Goal: Register for event/course

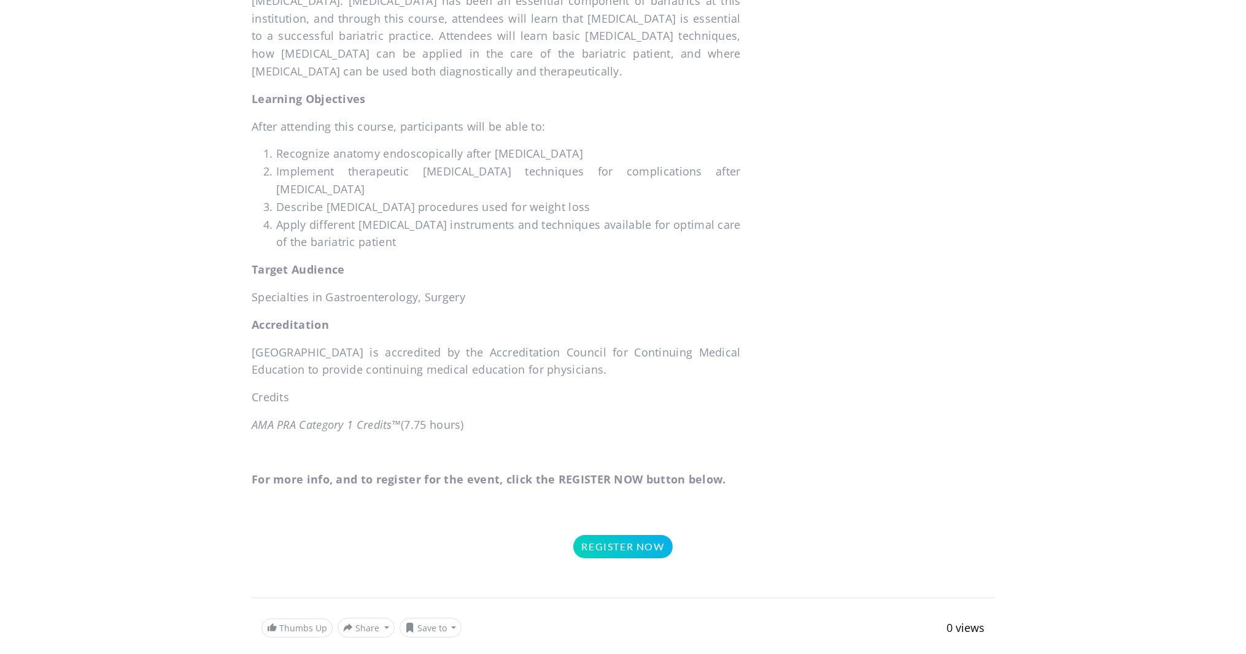
scroll to position [639, 0]
click at [630, 538] on link "Register Now" at bounding box center [622, 549] width 99 height 23
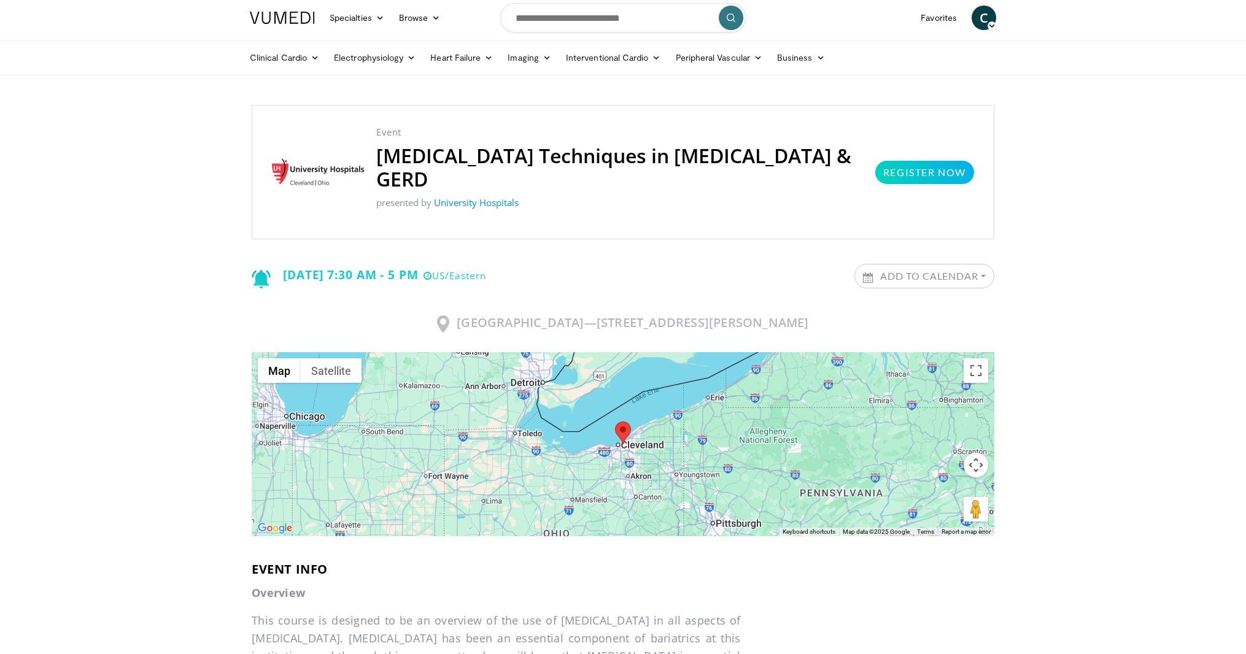
scroll to position [0, 0]
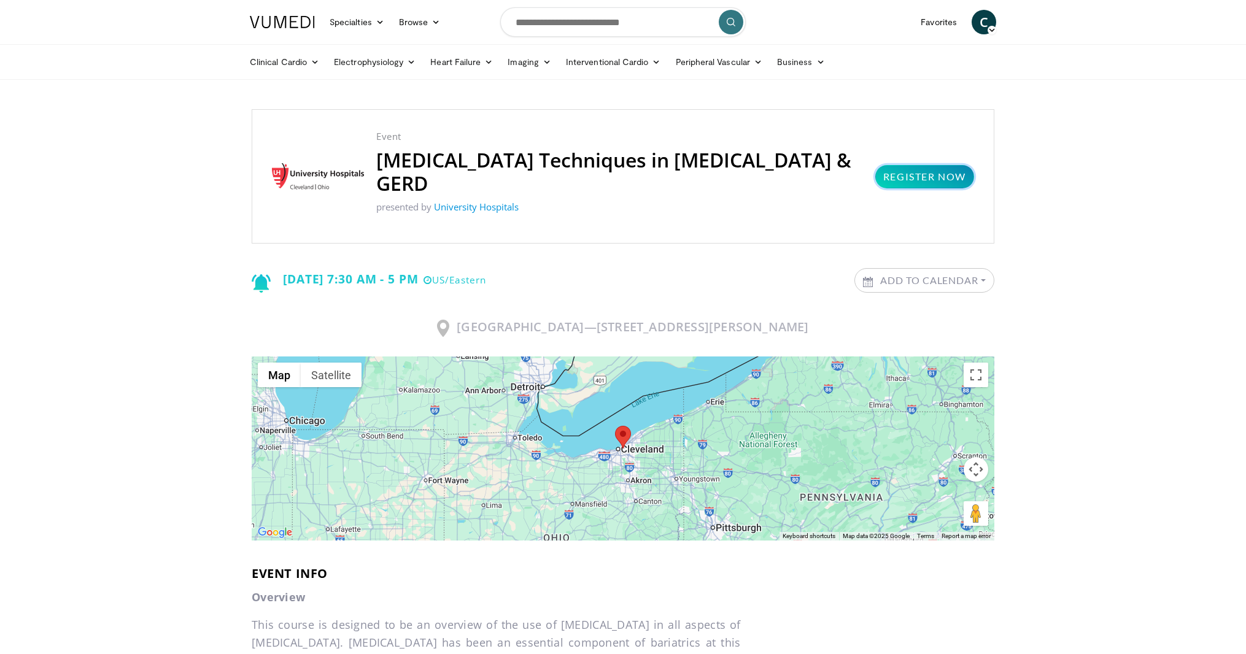
click at [900, 170] on link "Register Now" at bounding box center [924, 176] width 99 height 23
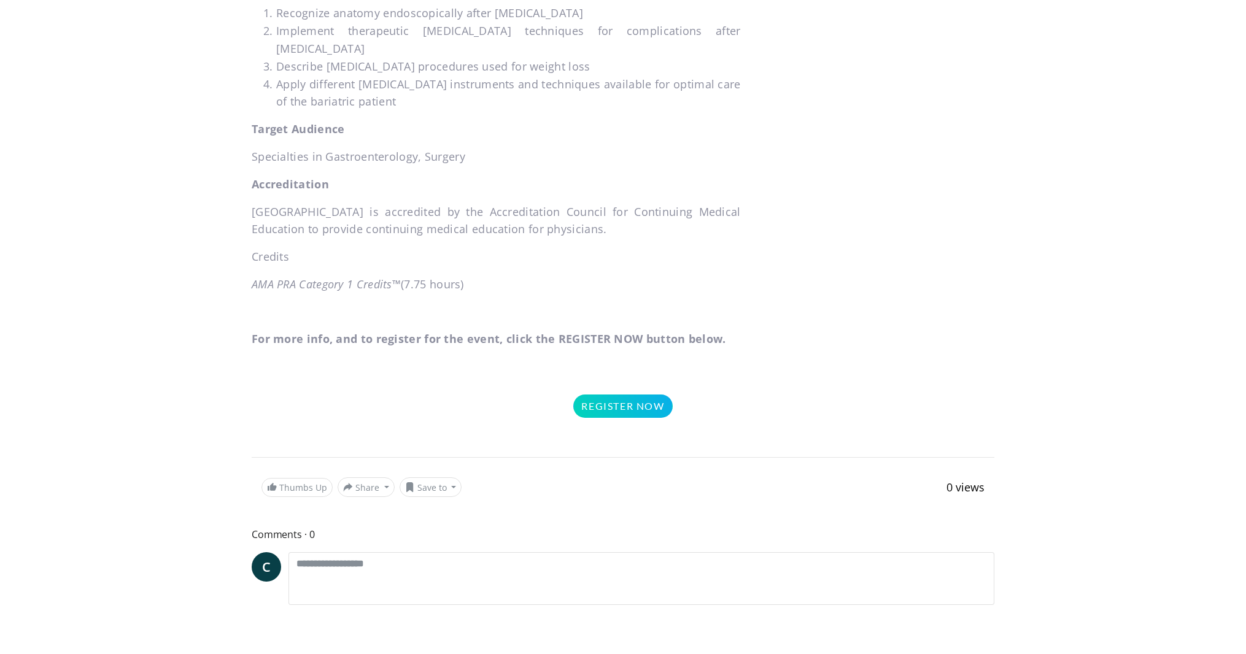
scroll to position [789, 0]
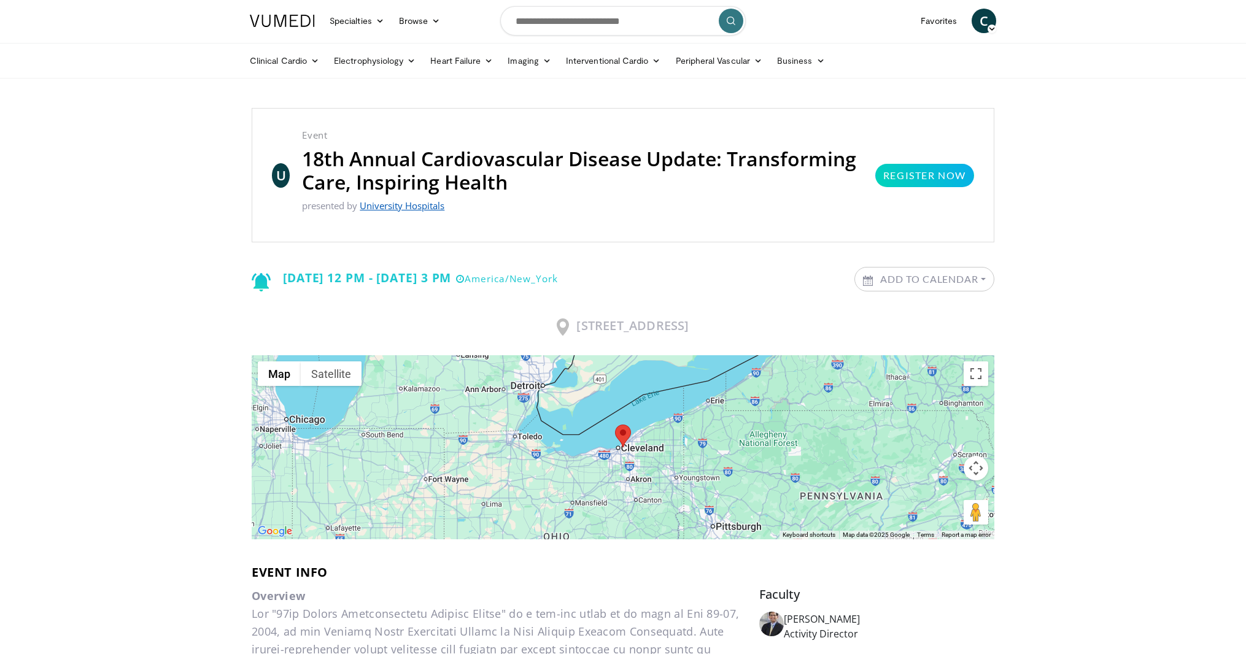
scroll to position [4, 0]
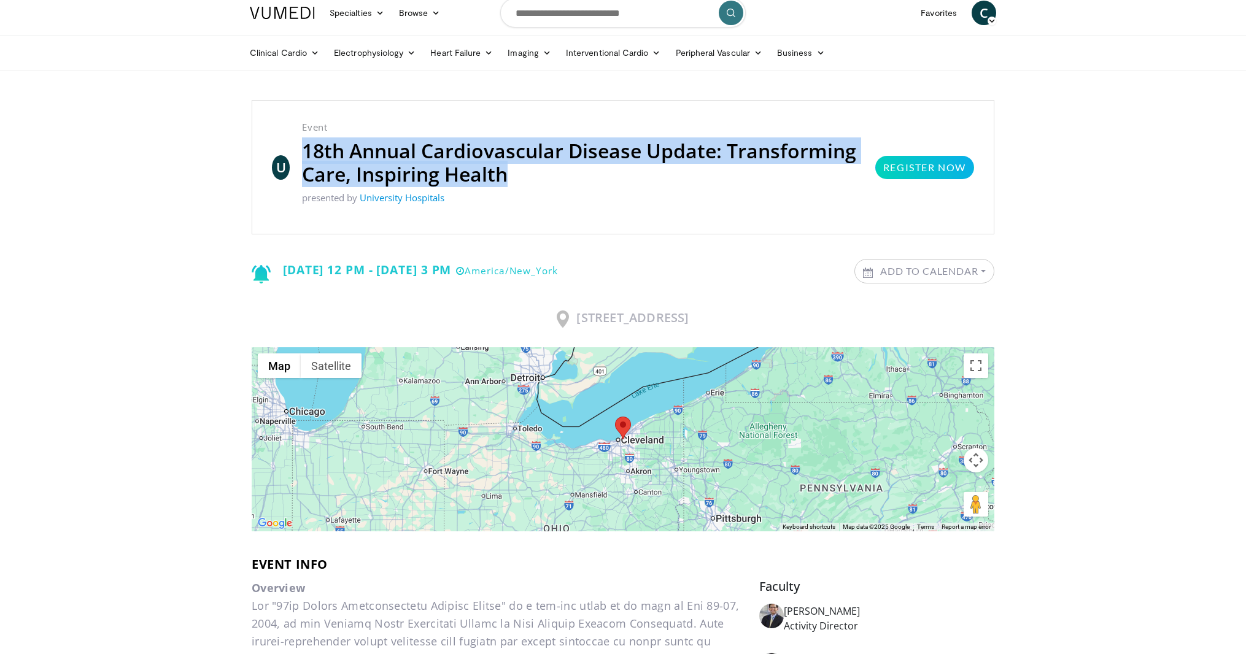
drag, startPoint x: 506, startPoint y: 183, endPoint x: 294, endPoint y: 155, distance: 214.2
click at [294, 155] on div "Event 18th Annual Cardiovascular Disease Update: Transforming Care, Inspiring H…" at bounding box center [582, 167] width 585 height 94
copy h2 "18th Annual Cardiovascular Disease Update: Transforming Care, Inspiring Health"
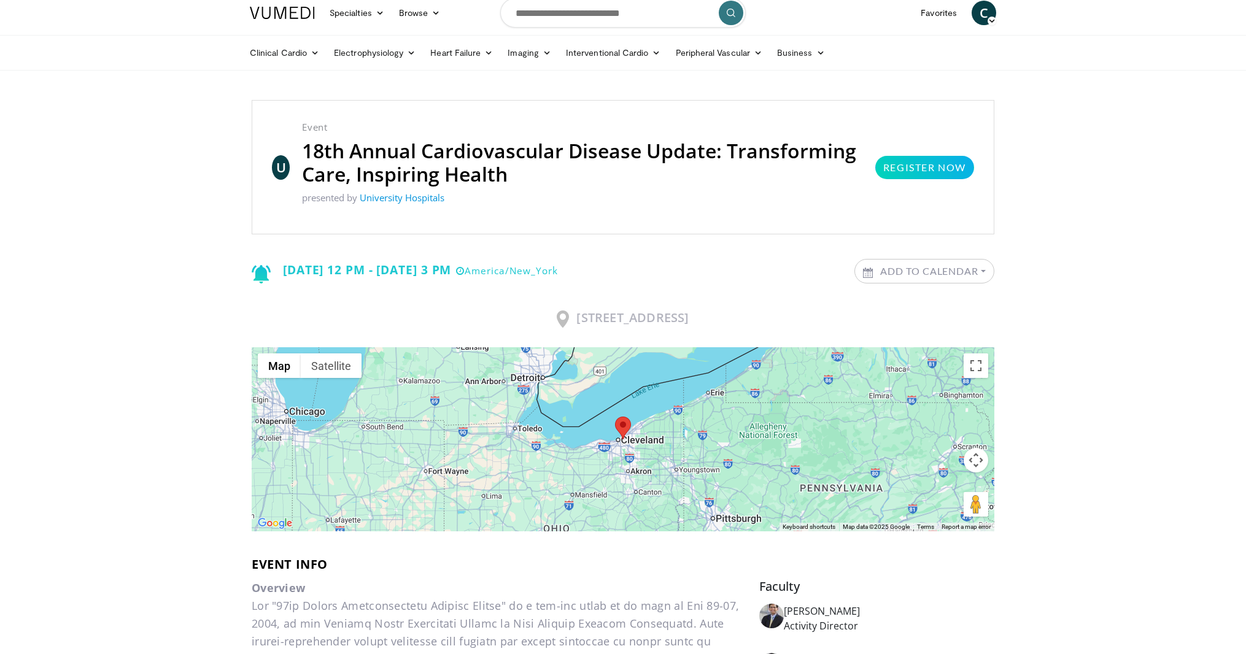
drag, startPoint x: 1098, startPoint y: 268, endPoint x: 1027, endPoint y: 234, distance: 79.1
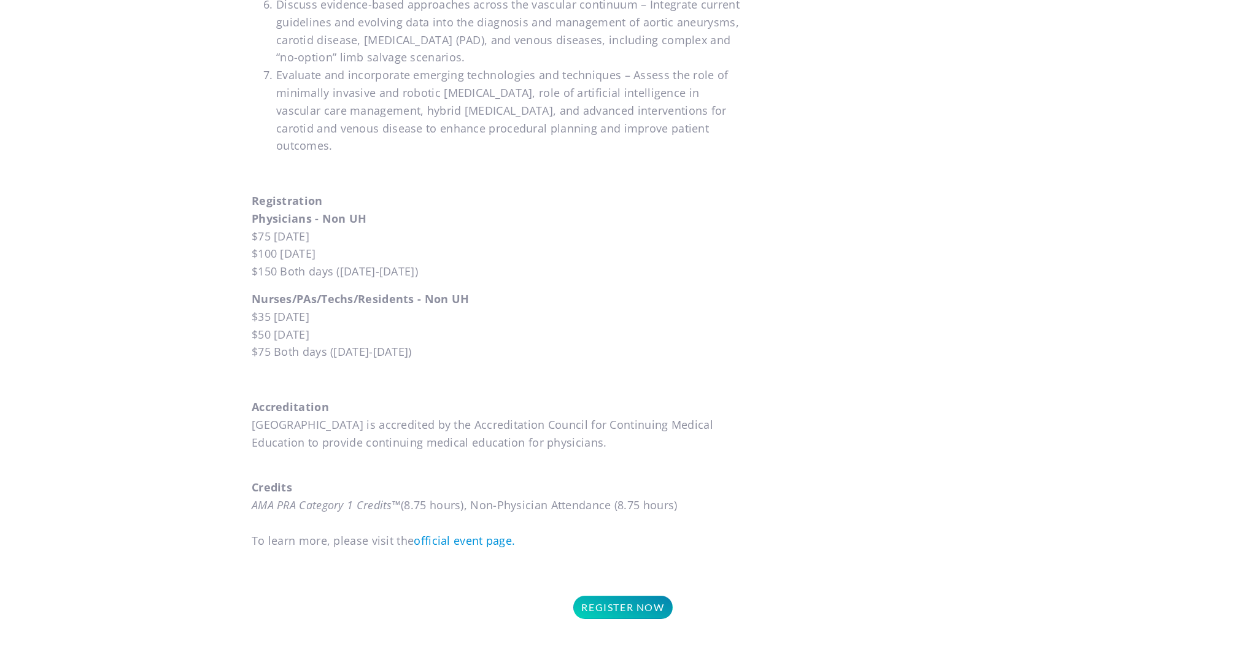
scroll to position [1405, 0]
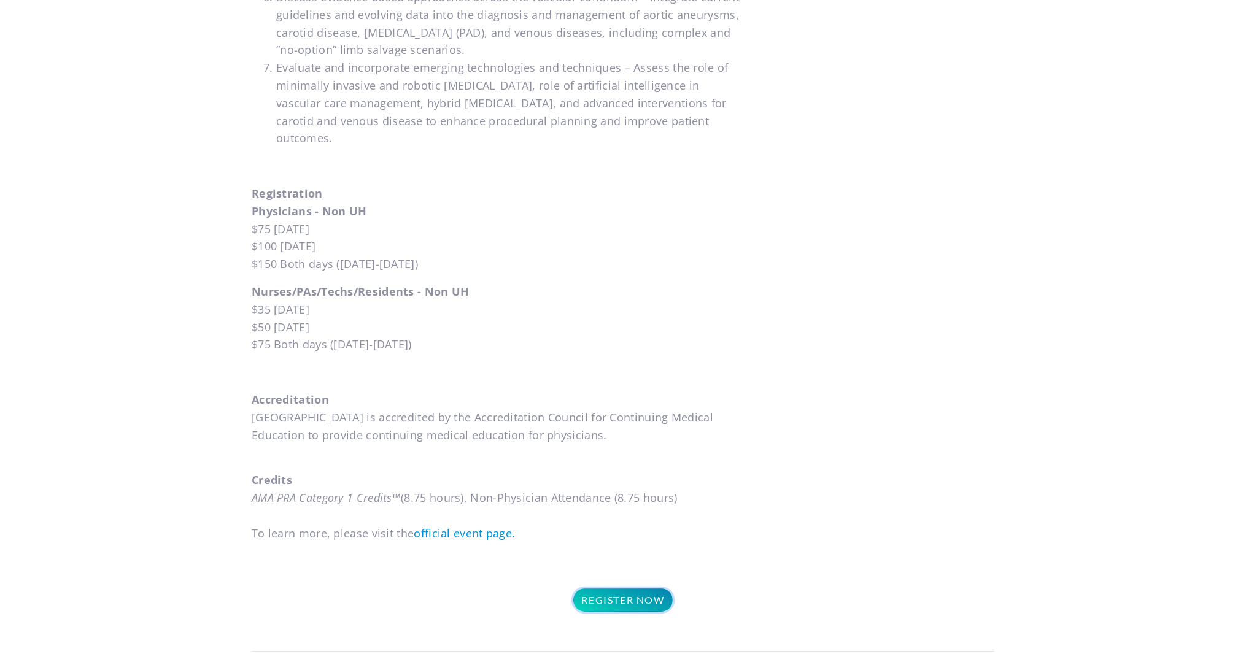
click at [635, 588] on link "Register Now" at bounding box center [622, 599] width 99 height 23
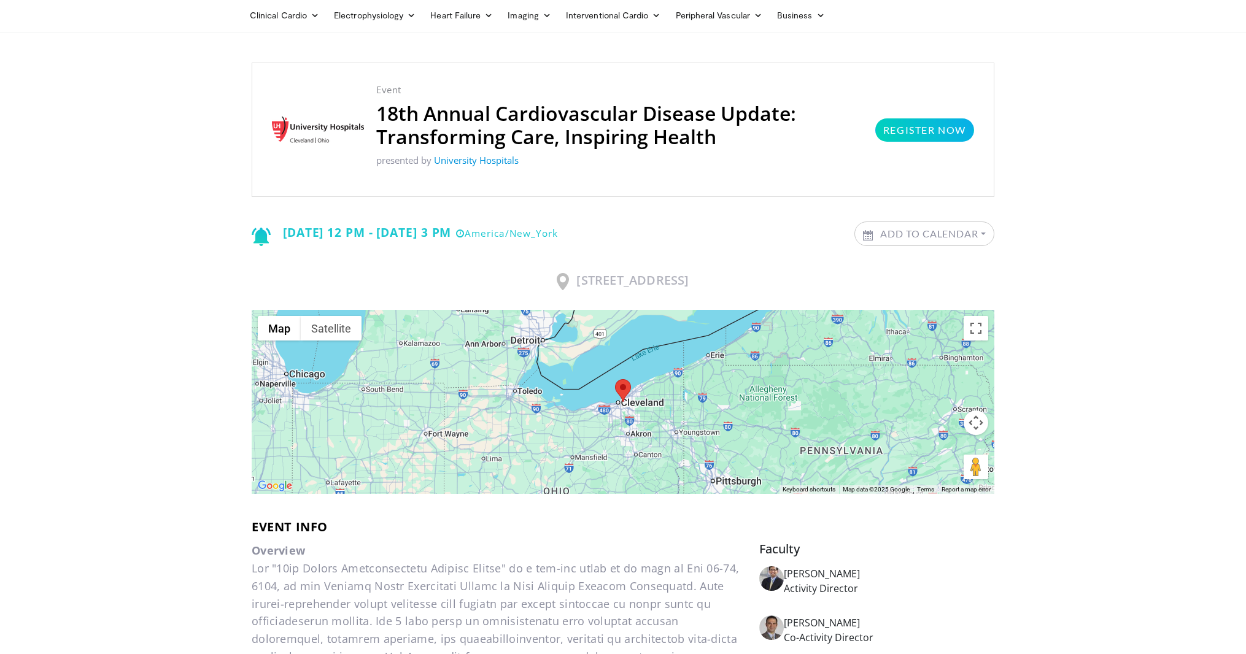
scroll to position [42, 0]
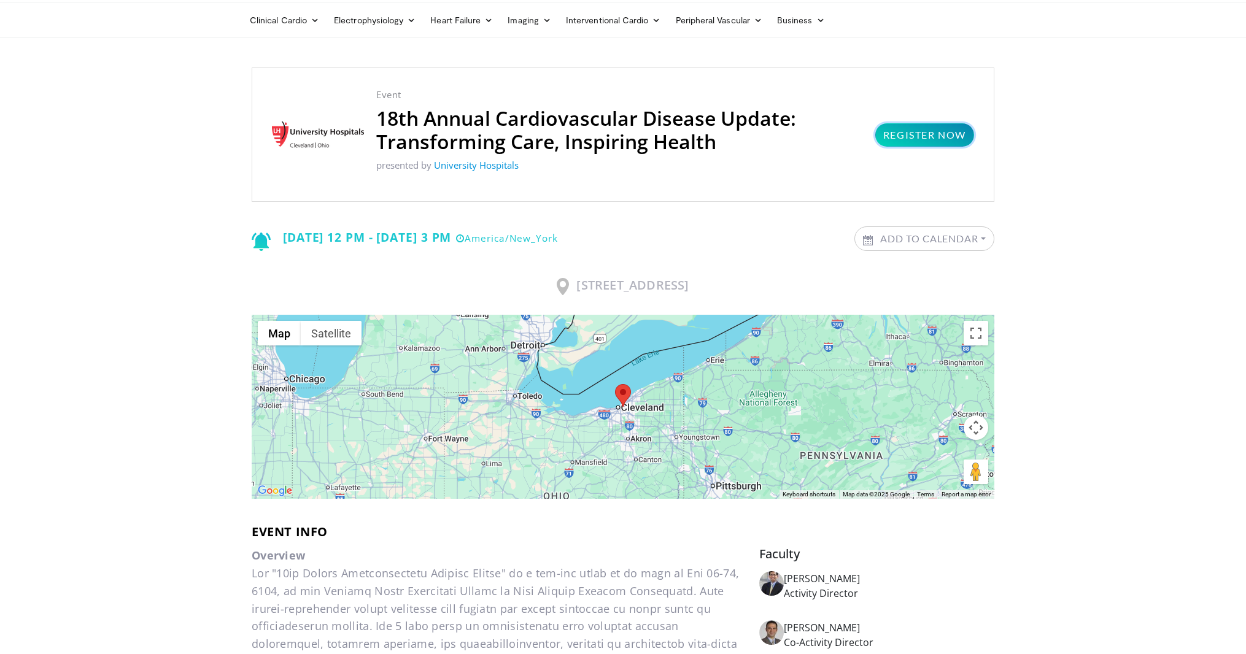
click at [906, 139] on link "Register Now" at bounding box center [924, 134] width 99 height 23
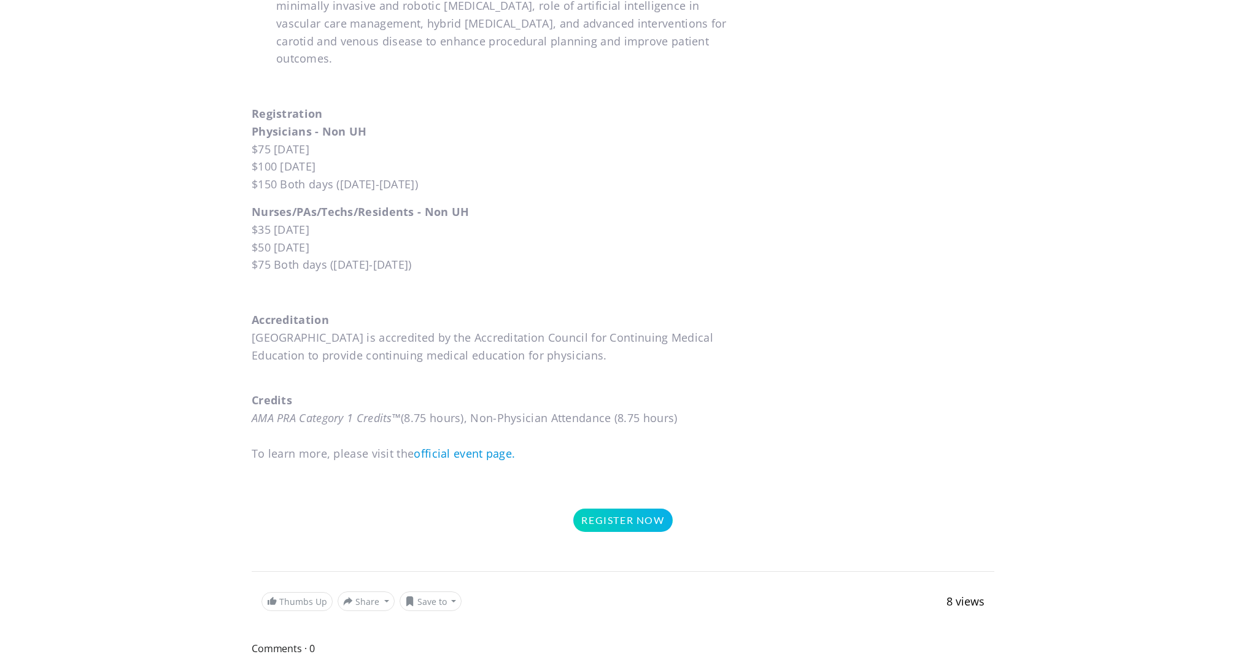
scroll to position [1492, 0]
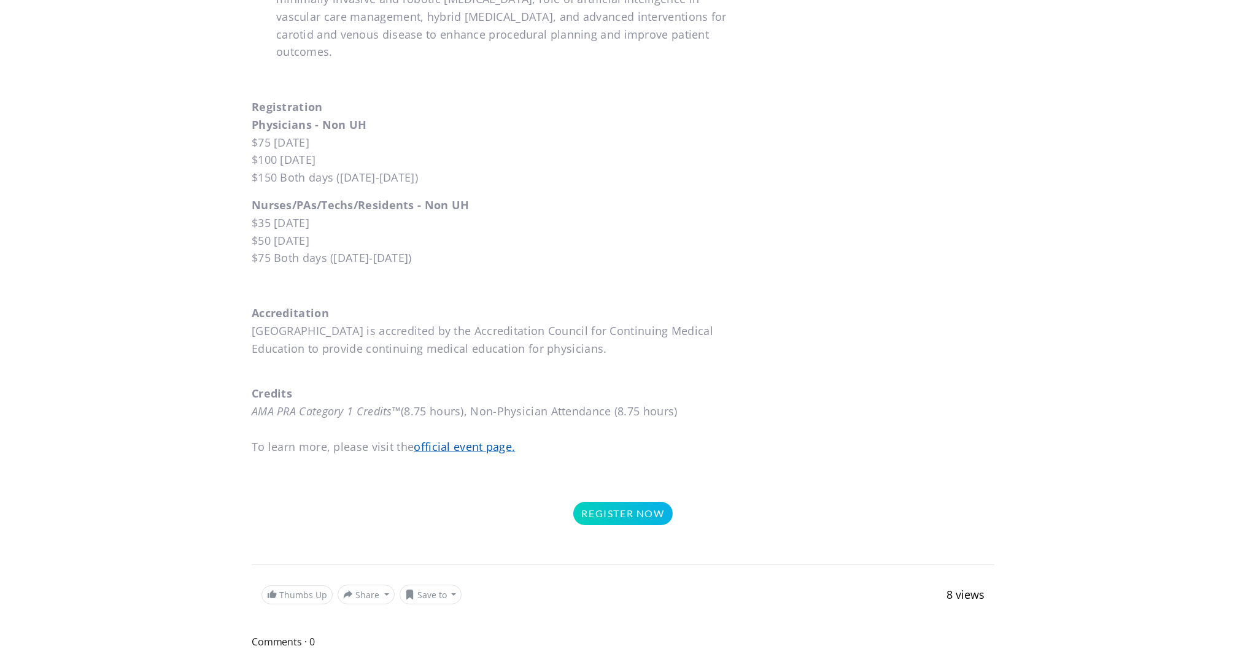
click at [447, 439] on link "official event page." at bounding box center [464, 446] width 101 height 15
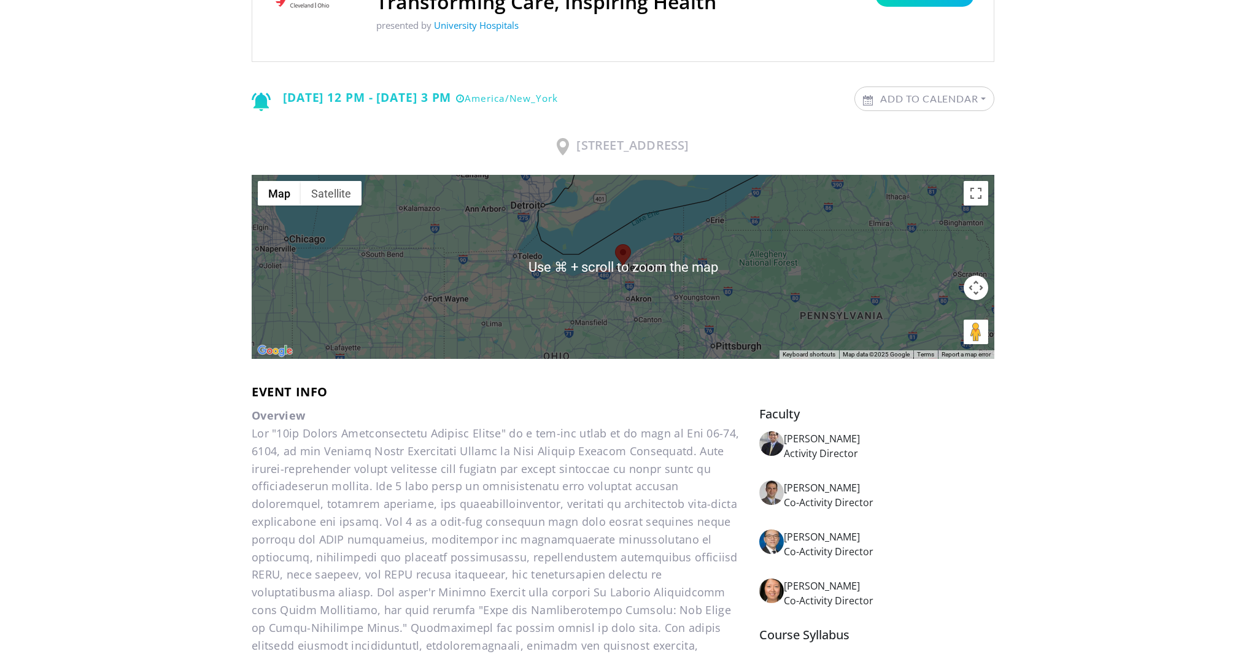
scroll to position [0, 0]
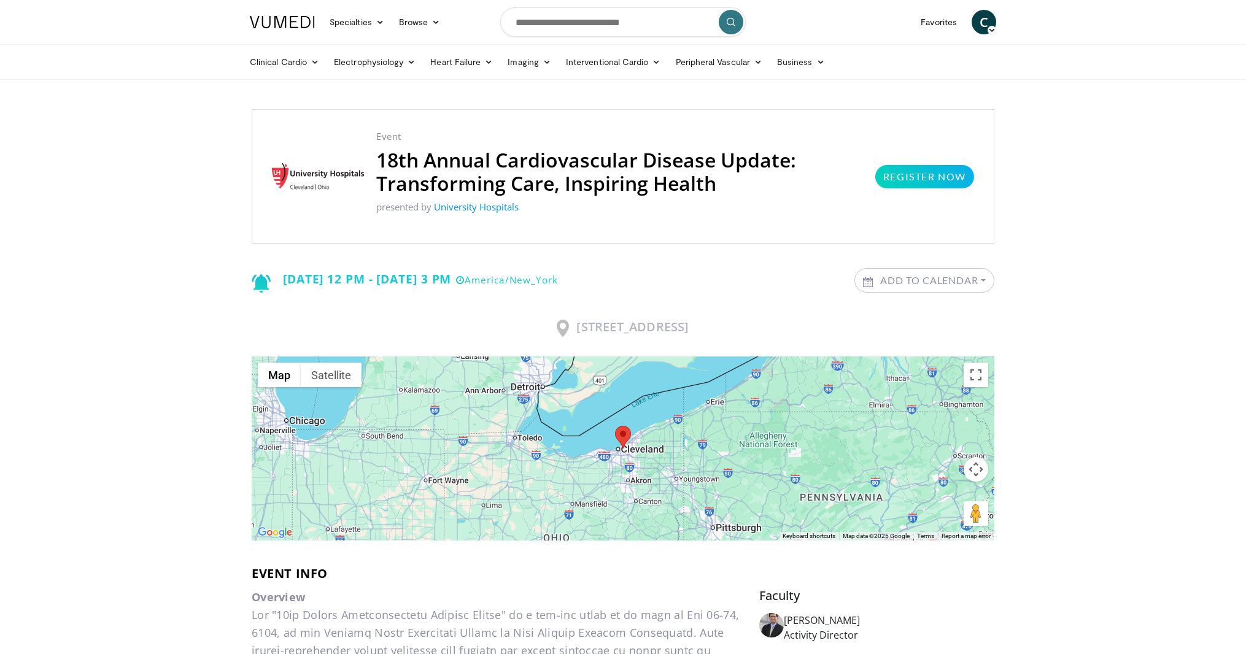
drag, startPoint x: 762, startPoint y: 154, endPoint x: 754, endPoint y: 169, distance: 17.3
click at [761, 154] on h2 "18th Annual Cardiovascular Disease Update: Transforming Care, Inspiring Health" at bounding box center [619, 171] width 487 height 47
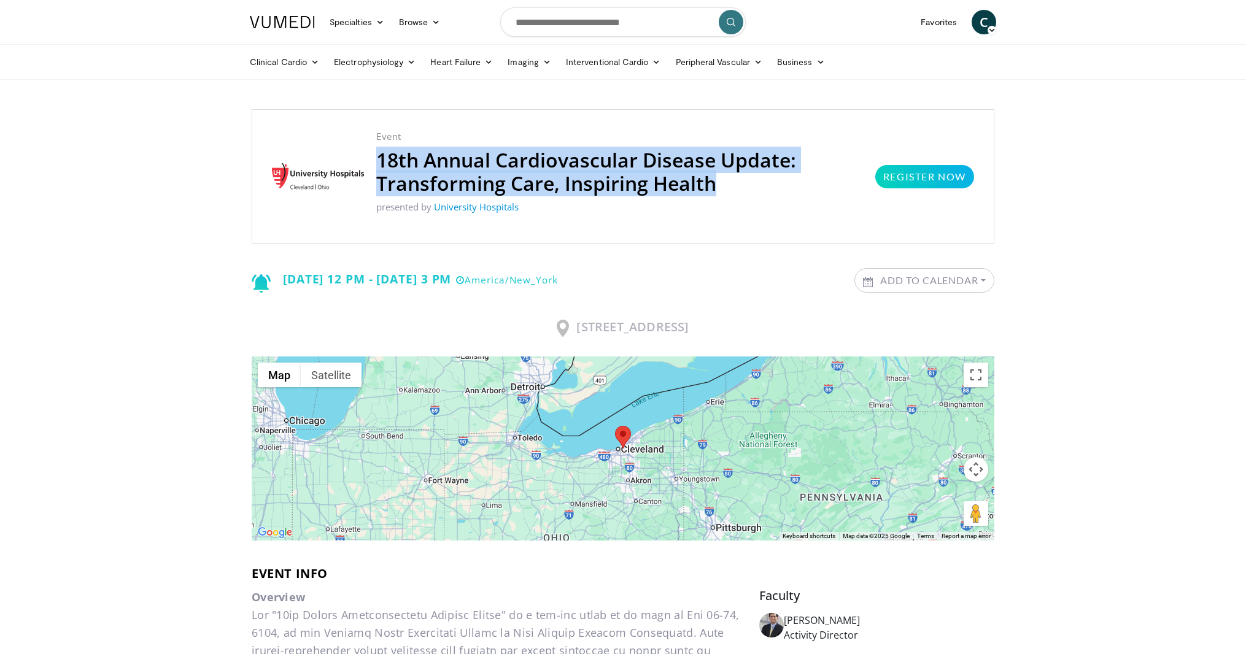
drag, startPoint x: 746, startPoint y: 180, endPoint x: 372, endPoint y: 148, distance: 375.1
click at [374, 150] on div "Event 18th Annual Cardiovascular Disease Update: Transforming Care, Inspiring H…" at bounding box center [619, 176] width 511 height 94
copy h2 "18th Annual Cardiovascular Disease Update: Transforming Care, Inspiring Health"
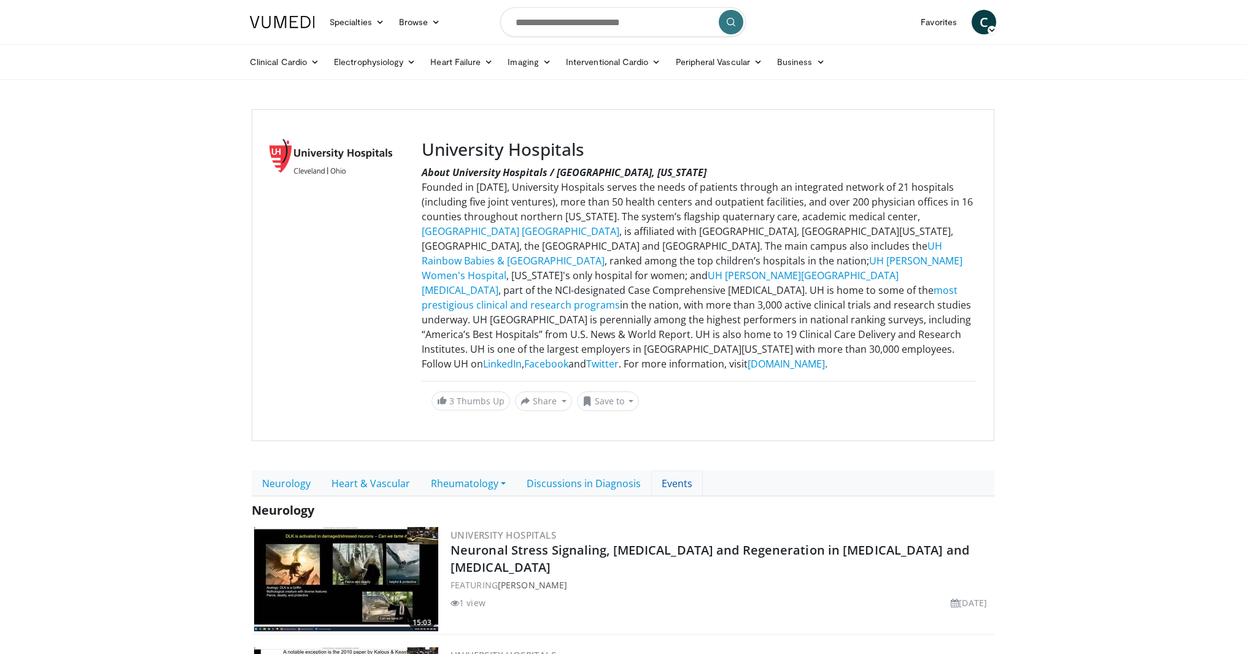
drag, startPoint x: 674, startPoint y: 480, endPoint x: 685, endPoint y: 478, distance: 11.2
click at [674, 480] on link "Events" at bounding box center [677, 484] width 52 height 26
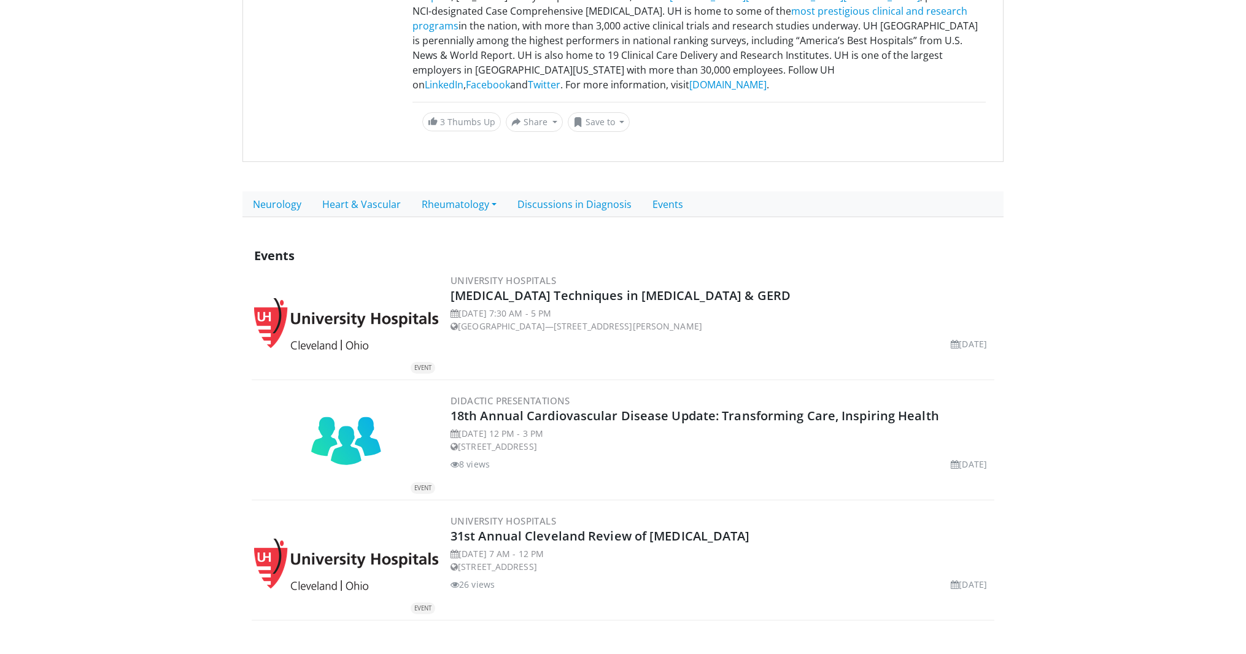
scroll to position [301, 0]
